Goal: Navigation & Orientation: Find specific page/section

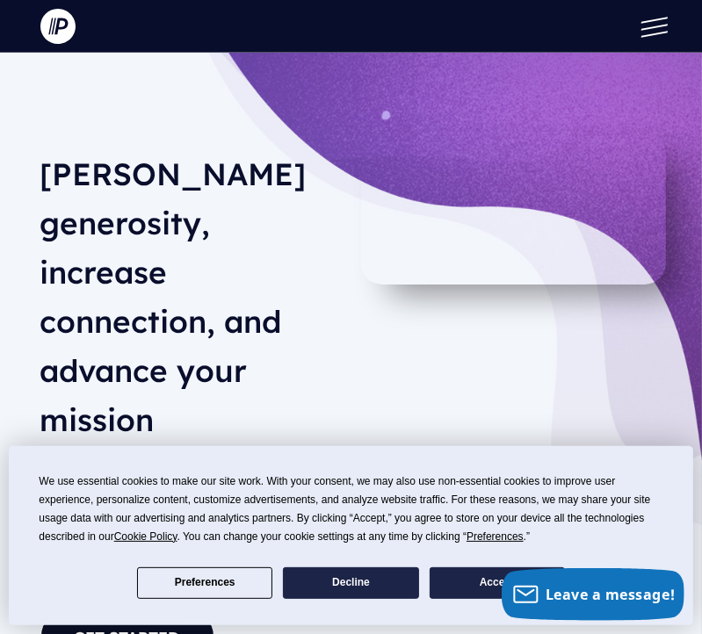
click at [475, 580] on button "Accept" at bounding box center [497, 584] width 135 height 32
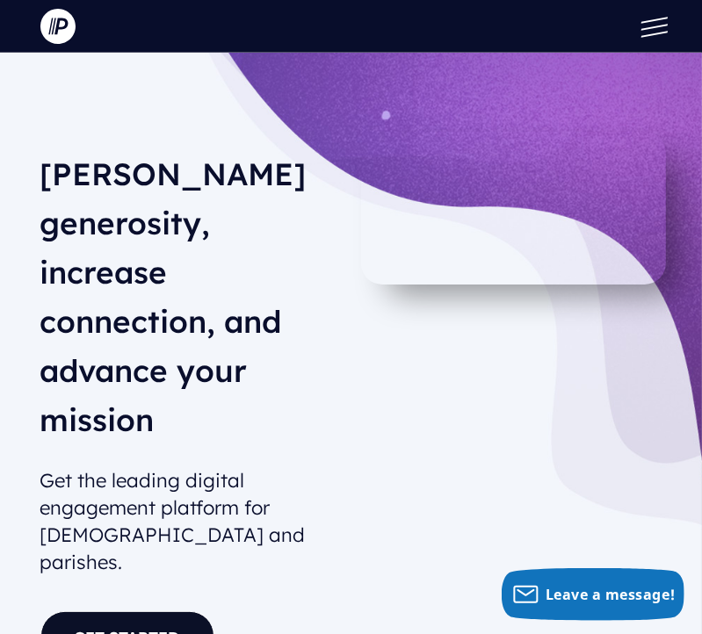
click at [653, 29] on button at bounding box center [650, 26] width 53 height 53
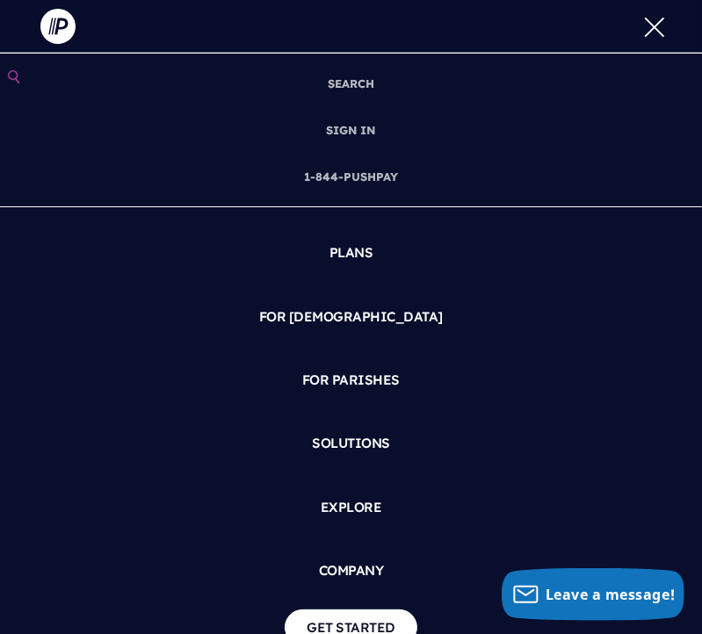
click at [648, 26] on button at bounding box center [650, 26] width 53 height 53
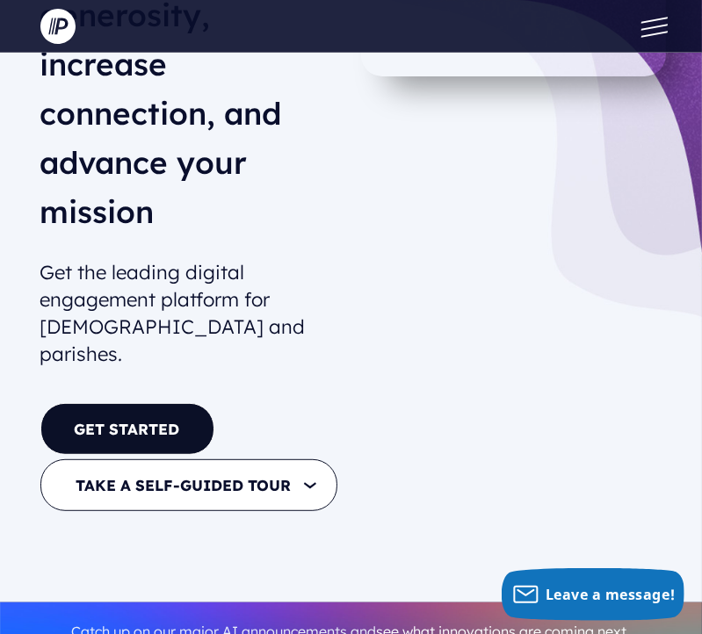
scroll to position [264, 0]
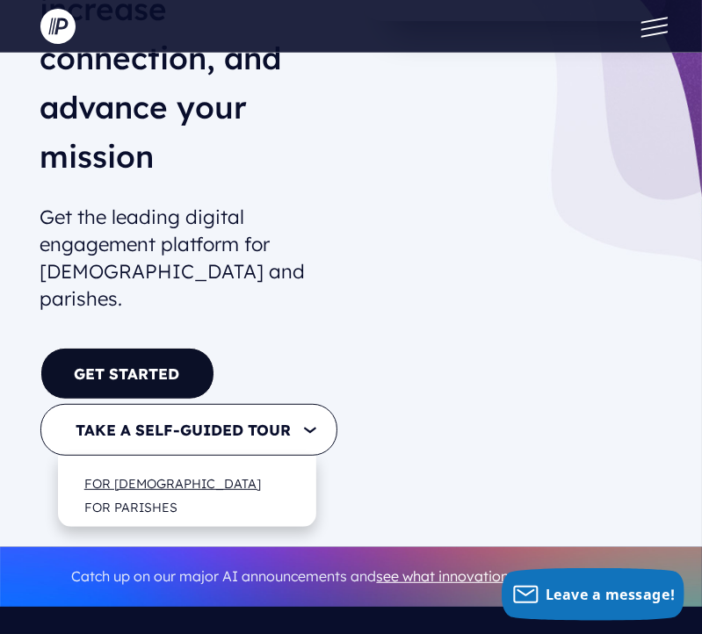
click at [170, 463] on link "FOR [DEMOGRAPHIC_DATA]" at bounding box center [173, 484] width 212 height 42
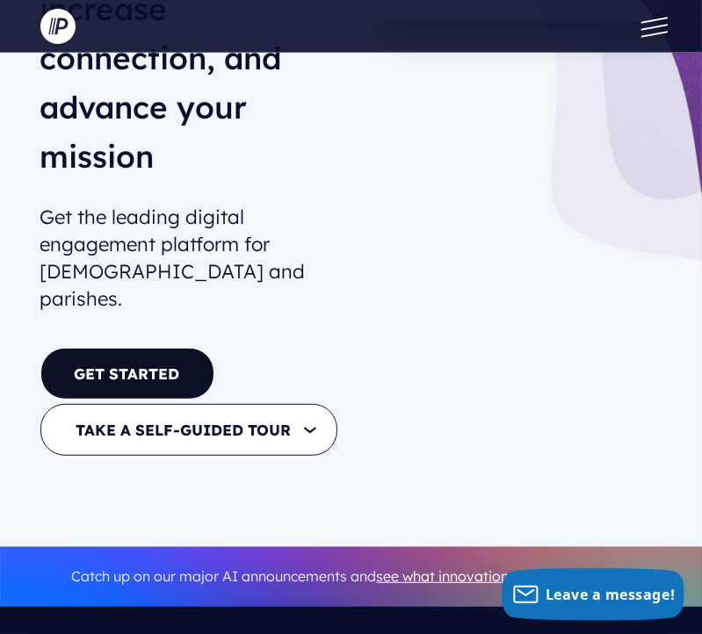
click at [657, 25] on button at bounding box center [650, 26] width 53 height 53
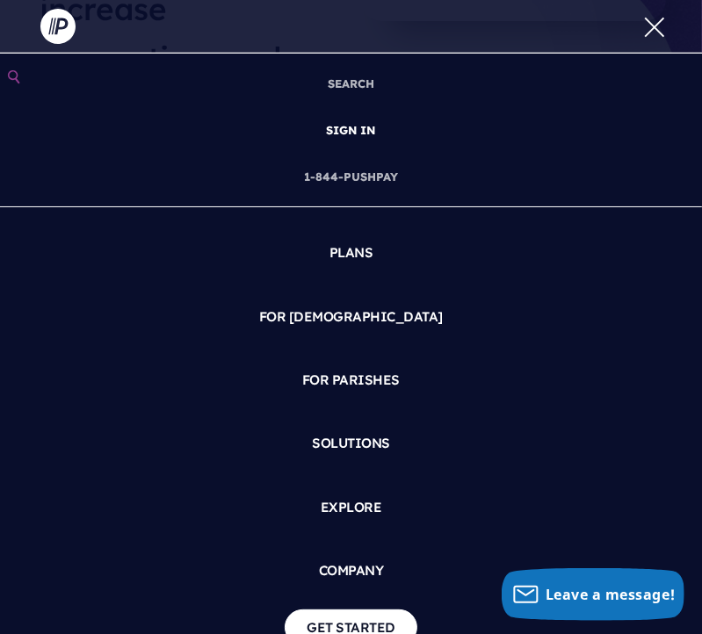
click at [359, 125] on link "SIGN IN" at bounding box center [351, 130] width 63 height 47
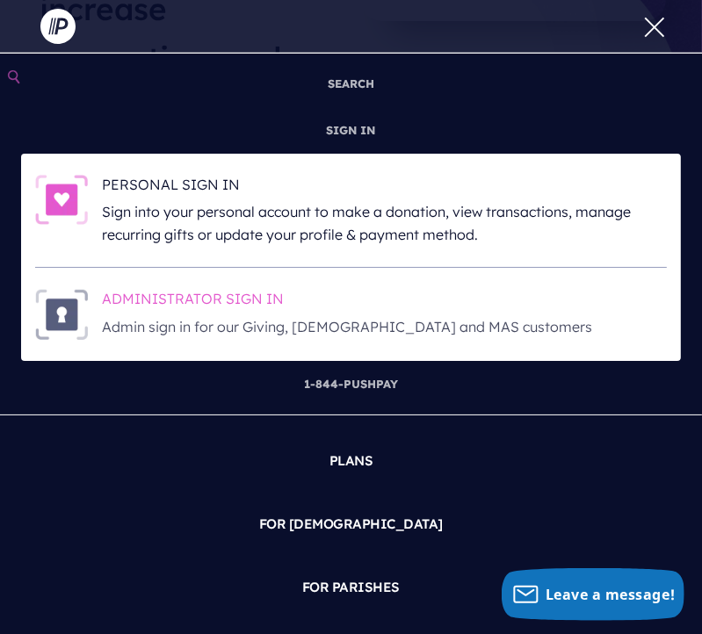
click at [217, 317] on p "Admin sign in for our Giving, [DEMOGRAPHIC_DATA] and MAS customers" at bounding box center [384, 327] width 565 height 23
click at [213, 296] on h6 "ADMINISTRATOR SIGN IN" at bounding box center [384, 302] width 565 height 26
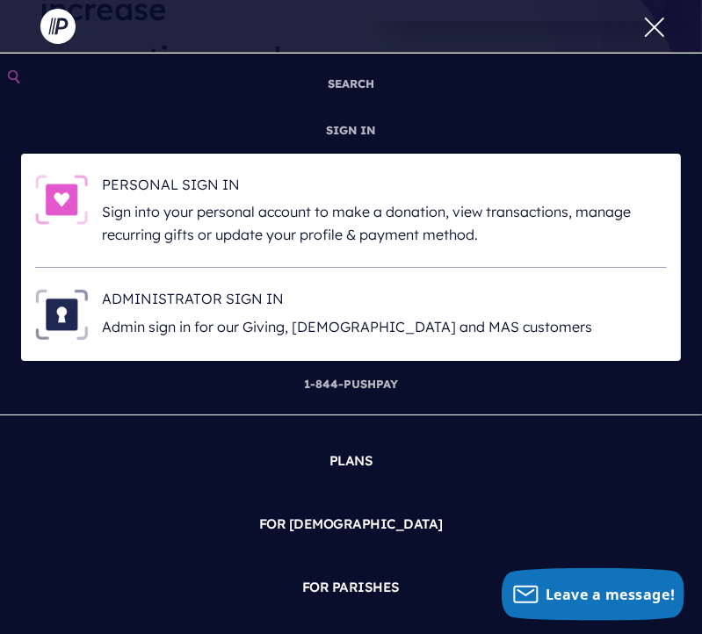
click at [206, 287] on li "ADMINISTRATOR SIGN IN Admin sign in for our Giving, [DEMOGRAPHIC_DATA] and MAS …" at bounding box center [351, 314] width 632 height 93
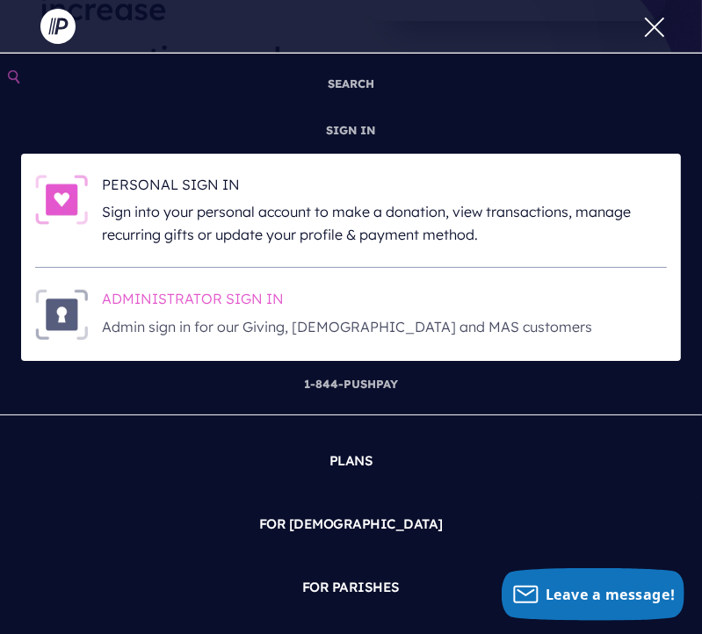
click at [243, 295] on h6 "ADMINISTRATOR SIGN IN" at bounding box center [384, 302] width 565 height 26
